Goal: Transaction & Acquisition: Download file/media

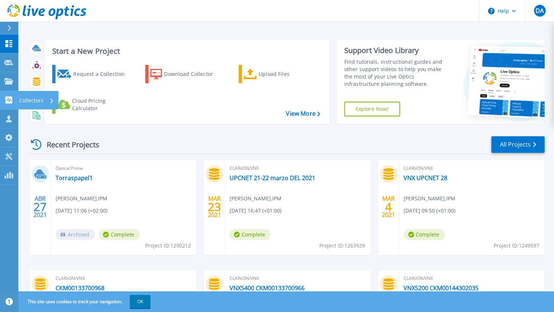
click at [9, 95] on link "Collectors Collectors" at bounding box center [9, 100] width 18 height 19
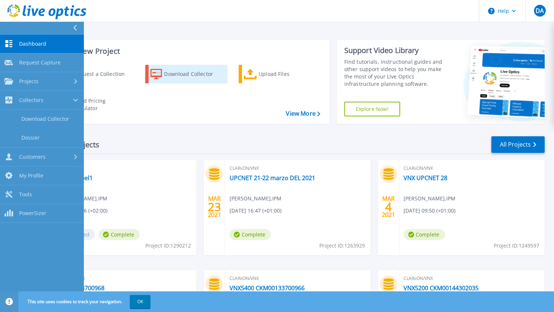
click at [194, 77] on div "Download Collector" at bounding box center [194, 74] width 59 height 15
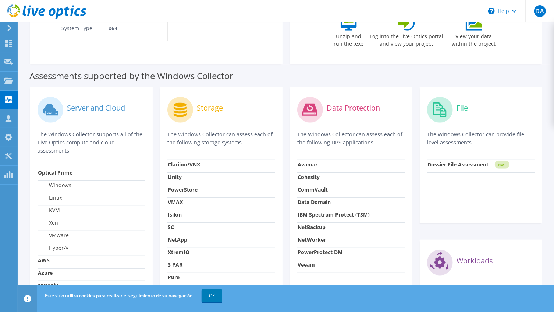
scroll to position [167, 0]
click at [203, 107] on label "Storage" at bounding box center [210, 108] width 26 height 7
click at [185, 110] on circle at bounding box center [180, 110] width 26 height 26
drag, startPoint x: 98, startPoint y: 76, endPoint x: 147, endPoint y: 79, distance: 49.8
click at [98, 76] on label "Assessments supported by the Windows Collector" at bounding box center [131, 76] width 204 height 7
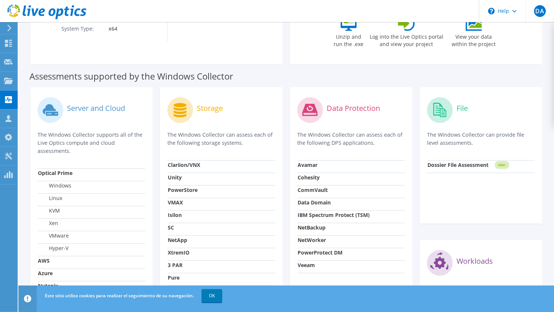
click at [171, 79] on label "Assessments supported by the Windows Collector" at bounding box center [131, 76] width 204 height 7
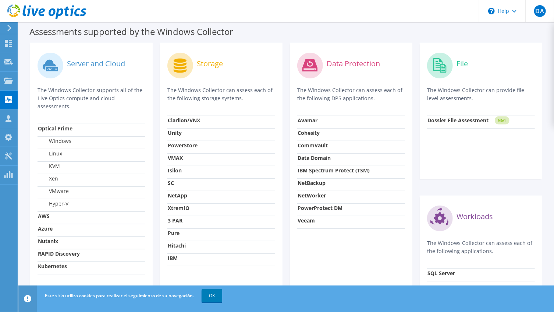
scroll to position [268, 0]
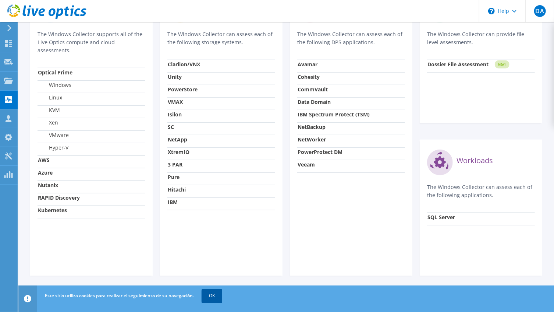
click at [218, 301] on link "OK" at bounding box center [212, 295] width 21 height 13
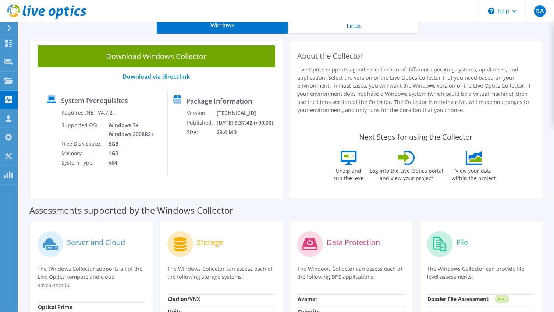
scroll to position [0, 0]
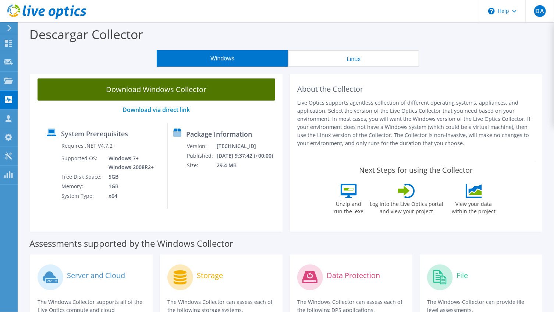
click at [174, 93] on link "Download Windows Collector" at bounding box center [157, 89] width 238 height 22
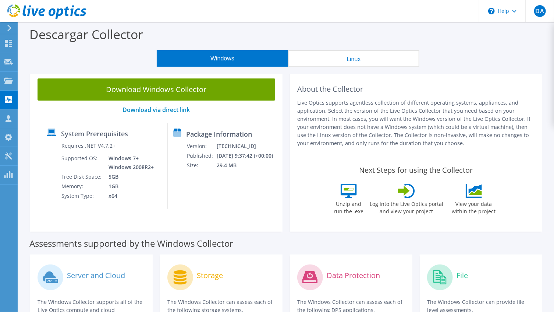
click at [357, 40] on div "Descargar Collector" at bounding box center [286, 36] width 529 height 28
click at [8, 44] on icon at bounding box center [8, 43] width 9 height 7
